Goal: Task Accomplishment & Management: Manage account settings

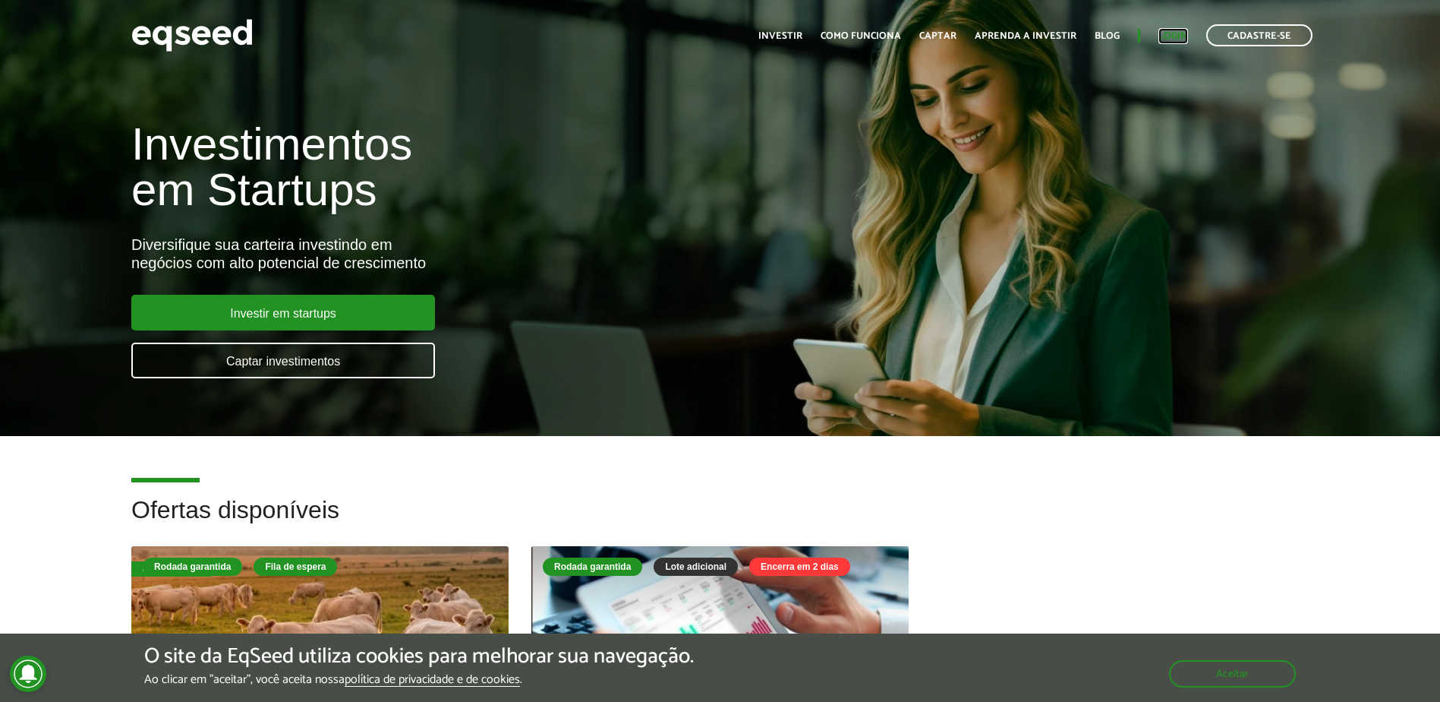
click at [1172, 36] on link "Login" at bounding box center [1174, 36] width 30 height 10
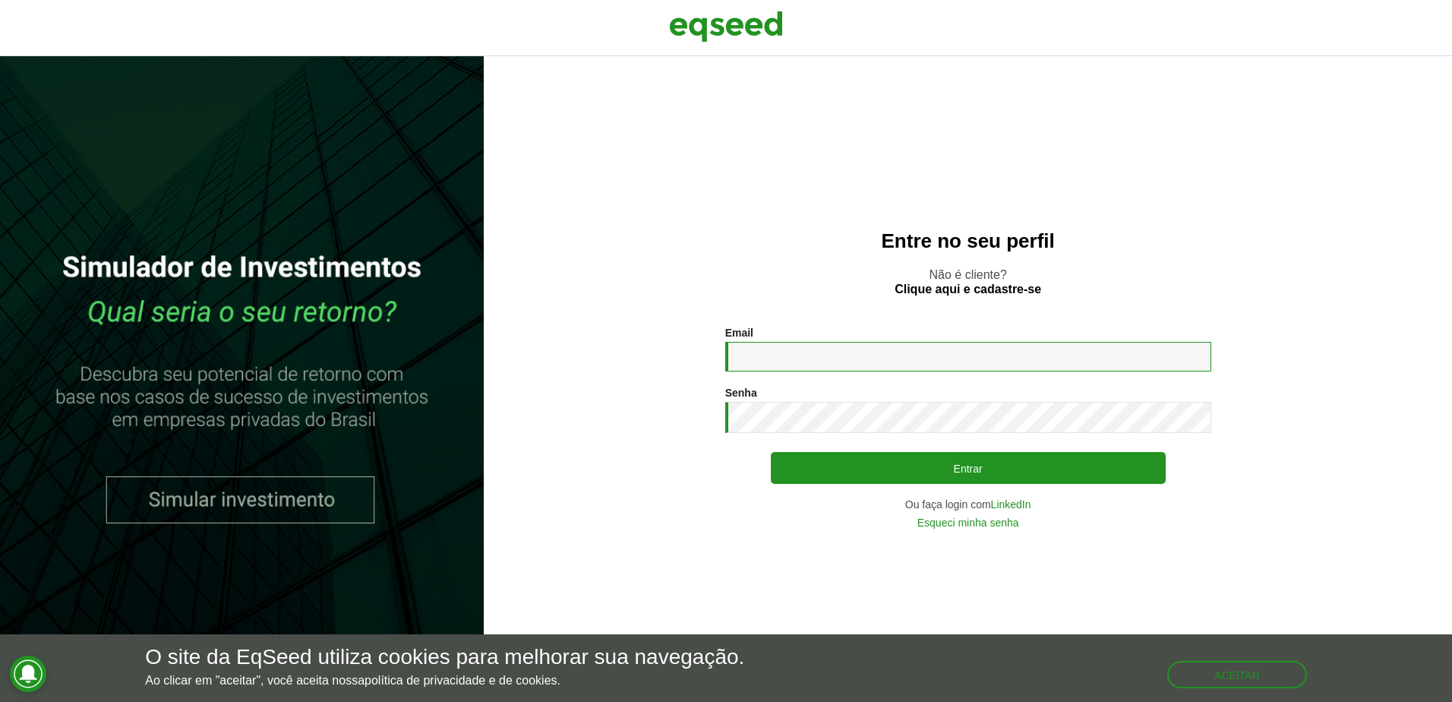
type input "**********"
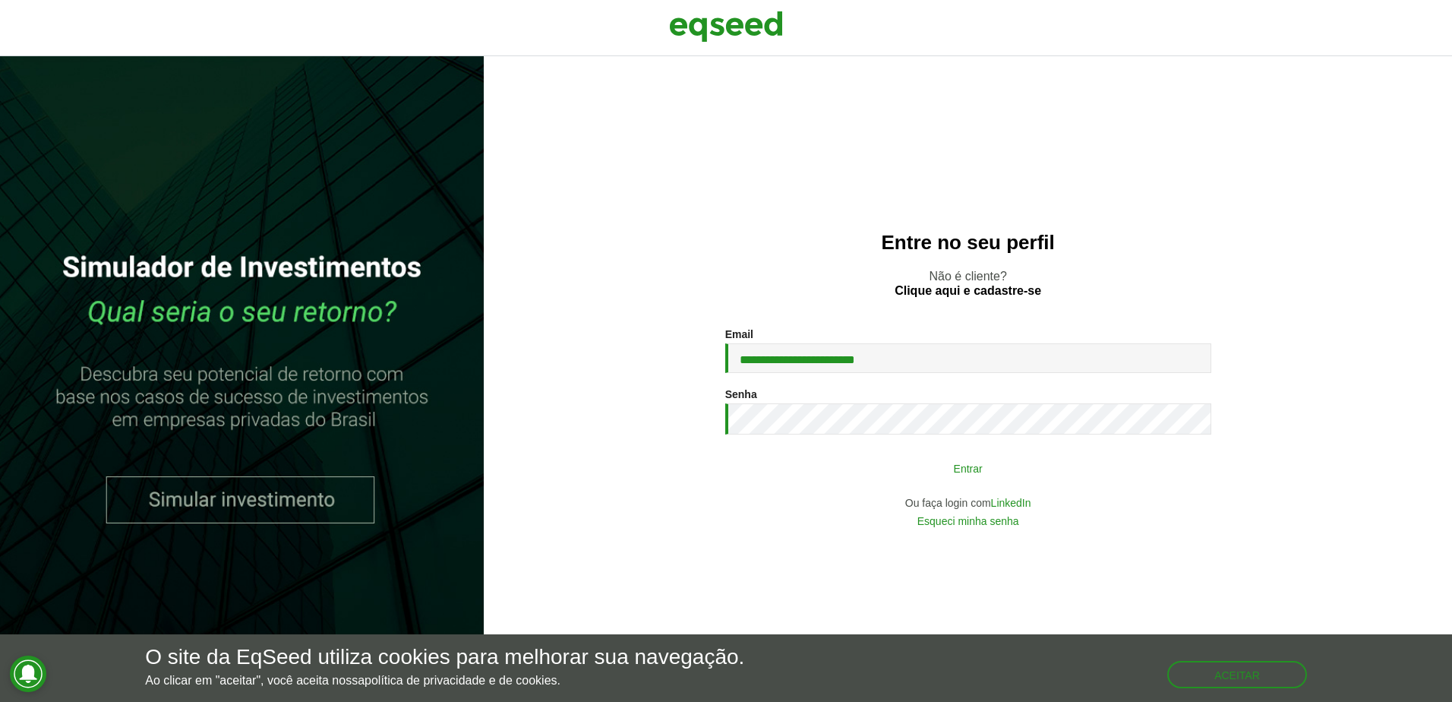
click at [1072, 470] on button "Entrar" at bounding box center [968, 467] width 395 height 29
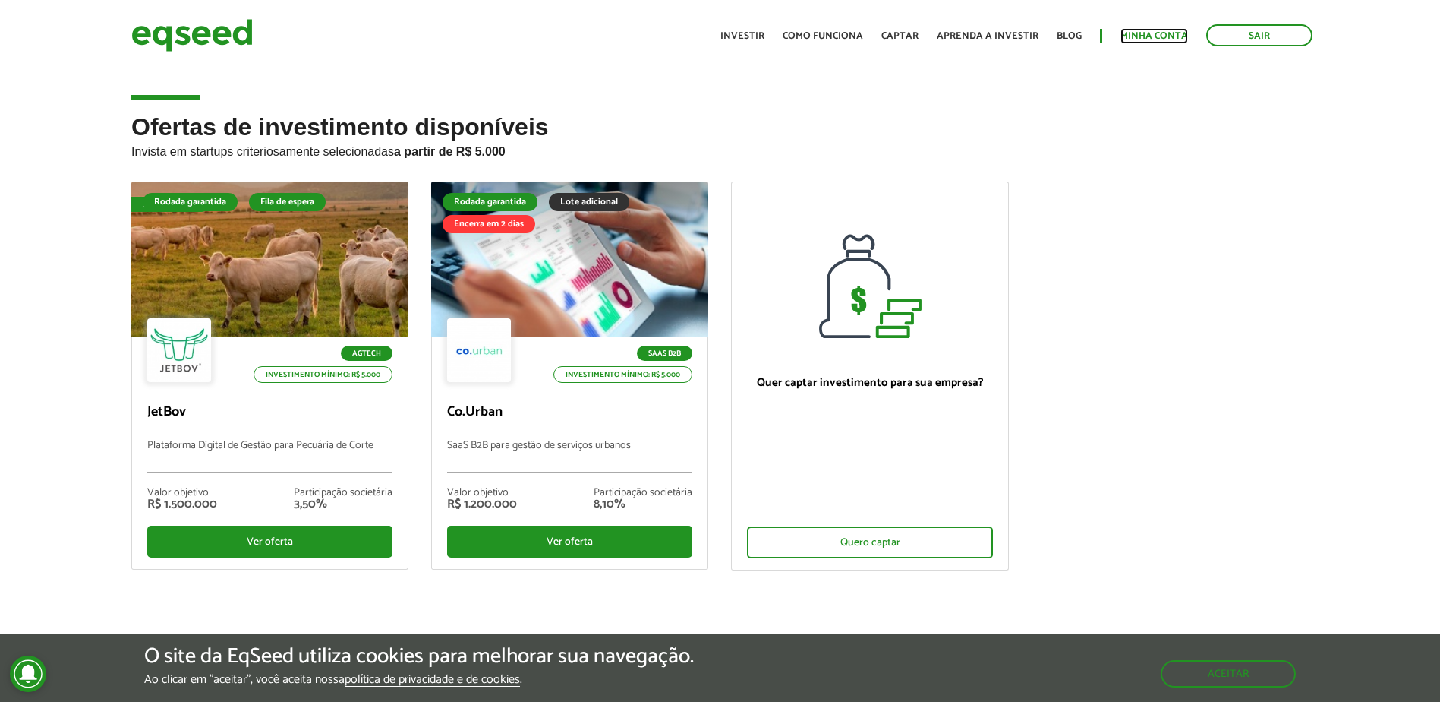
click at [1157, 34] on link "Minha conta" at bounding box center [1155, 36] width 68 height 10
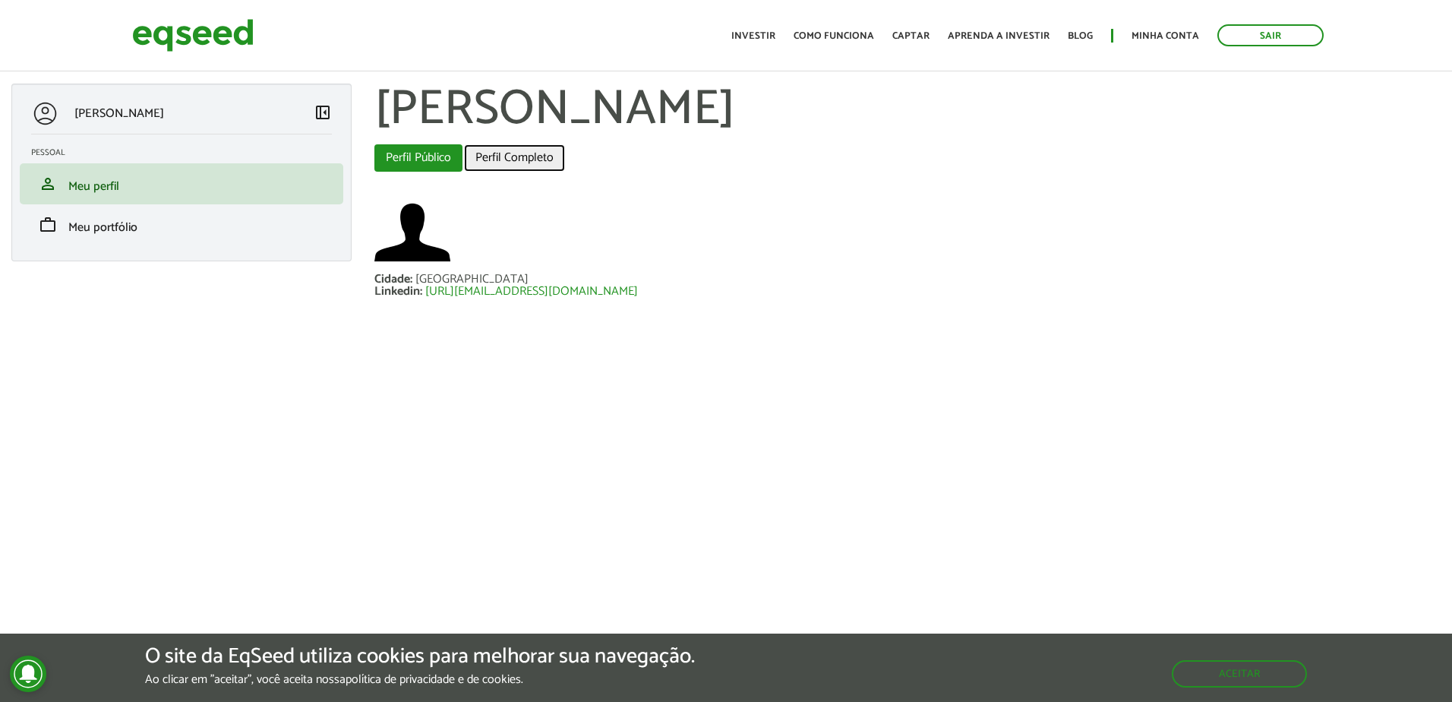
click at [489, 159] on link "Perfil Completo" at bounding box center [514, 157] width 101 height 27
click at [528, 153] on link "Perfil Completo" at bounding box center [514, 157] width 101 height 27
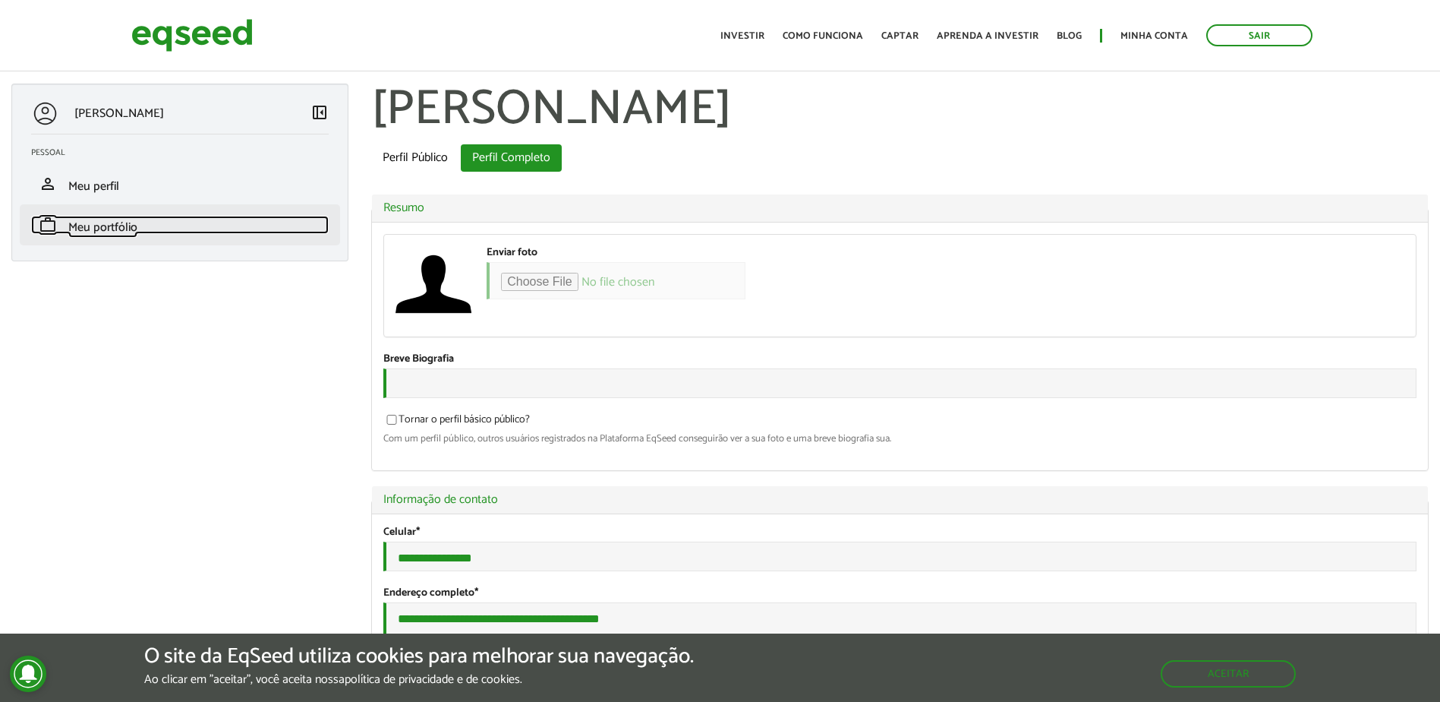
click at [103, 226] on span "Meu portfólio" at bounding box center [102, 227] width 69 height 21
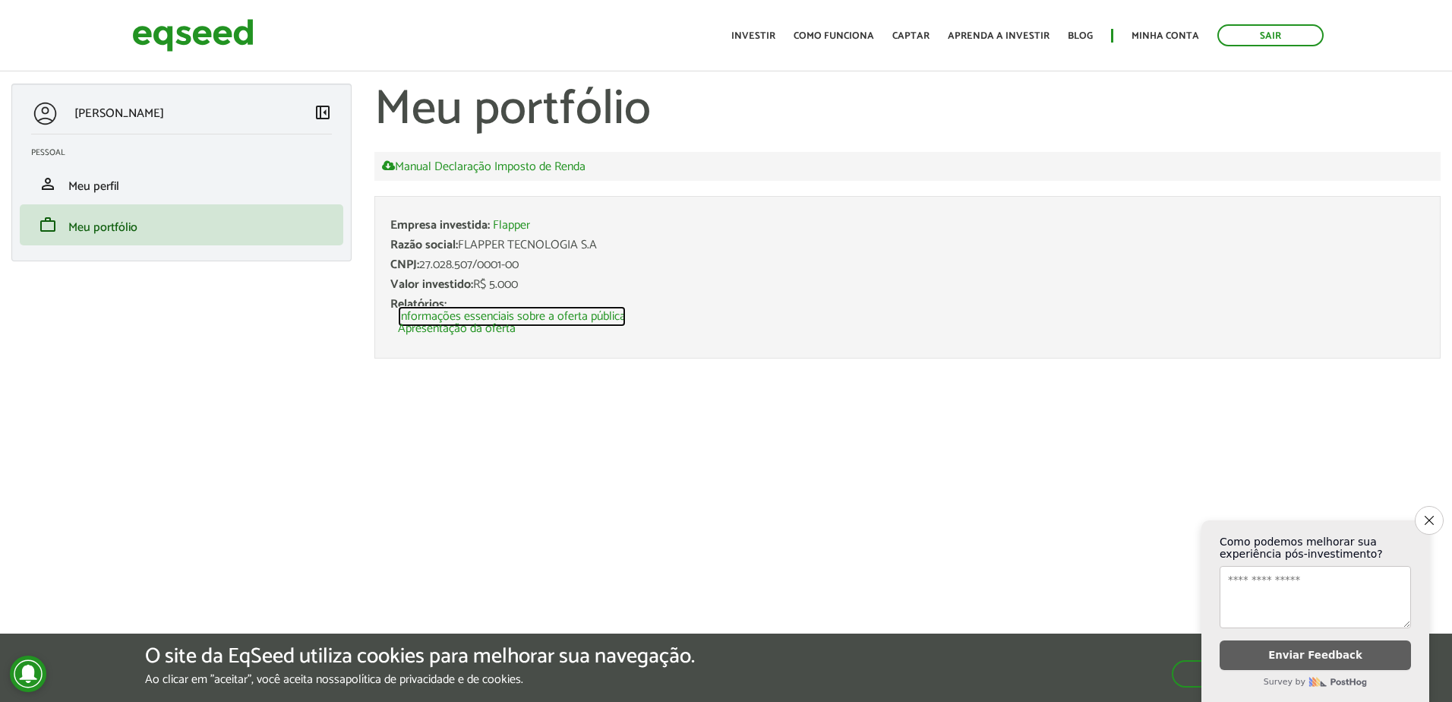
click at [516, 318] on link "Informações essenciais sobre a oferta pública" at bounding box center [512, 317] width 228 height 12
